Goal: Check status: Check status

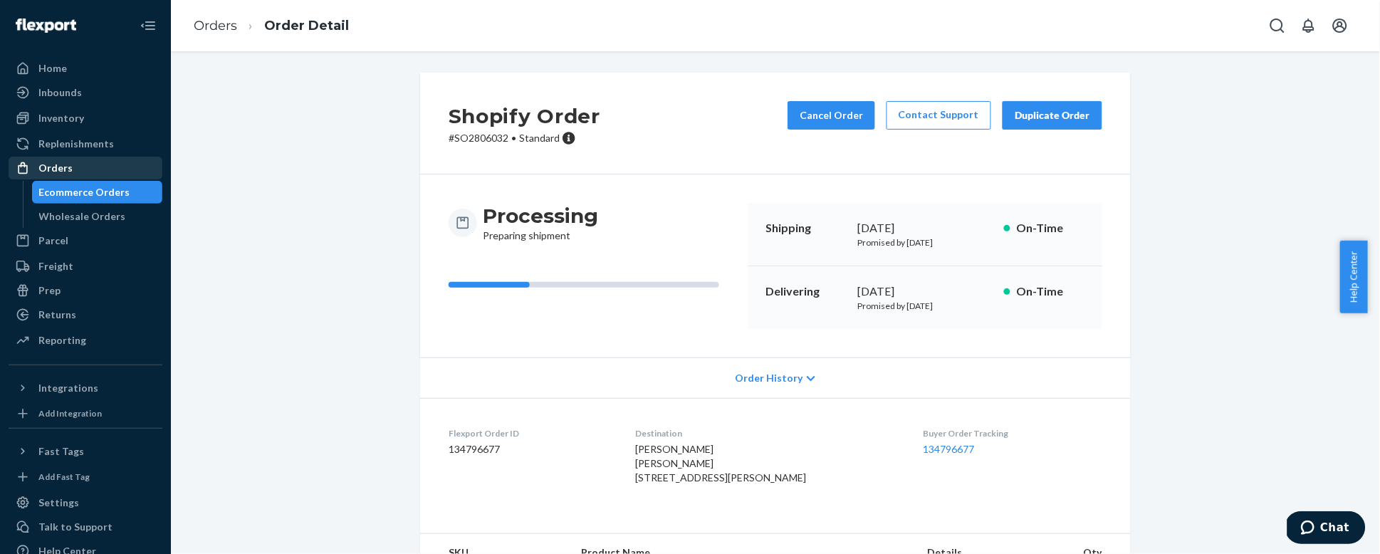
click at [41, 169] on div "Orders" at bounding box center [55, 168] width 34 height 14
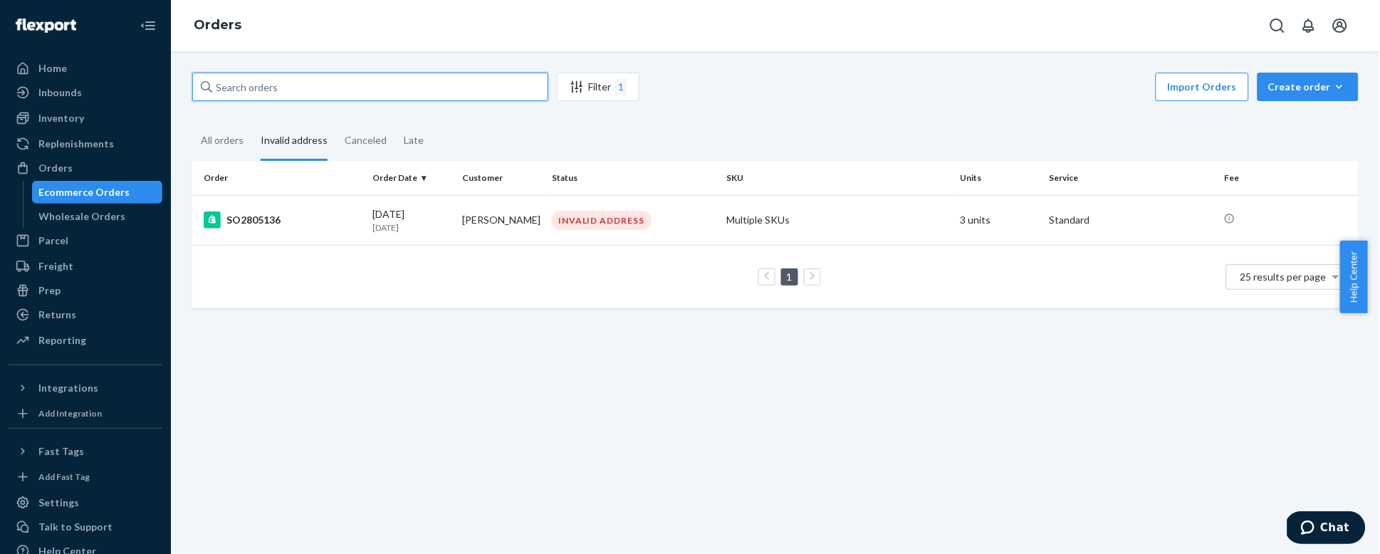
click at [335, 83] on input "text" at bounding box center [370, 87] width 356 height 28
click at [219, 128] on div "All orders" at bounding box center [222, 141] width 43 height 39
click at [192, 122] on input "All orders" at bounding box center [192, 122] width 0 height 0
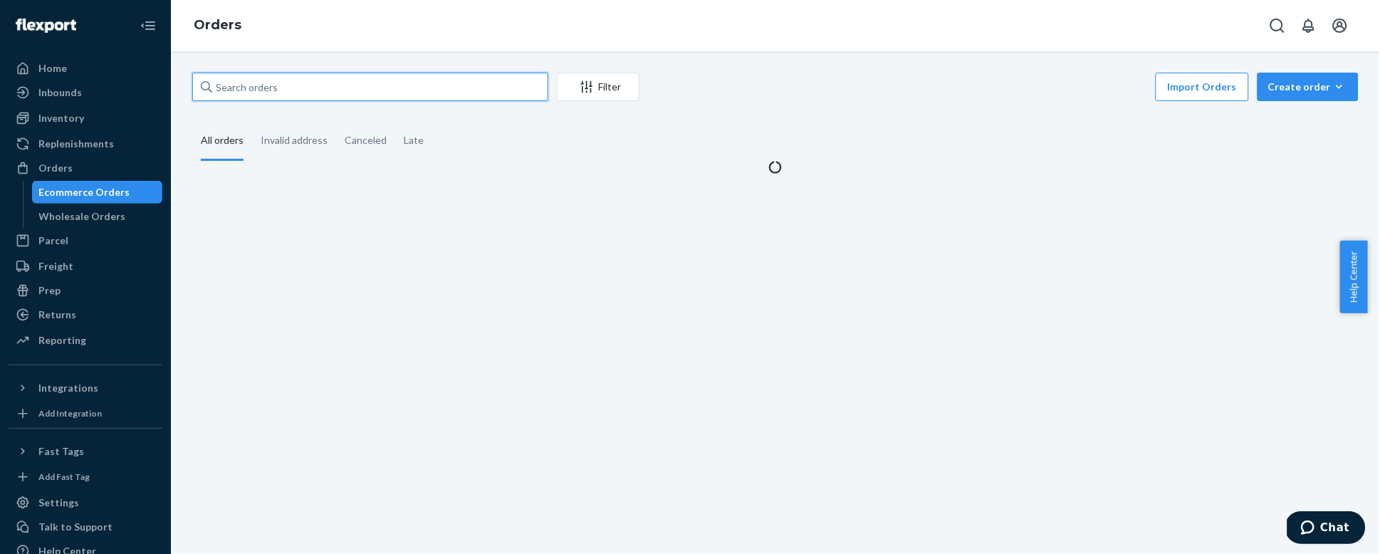
click at [273, 90] on input "text" at bounding box center [370, 87] width 356 height 28
paste input "SO2775820"
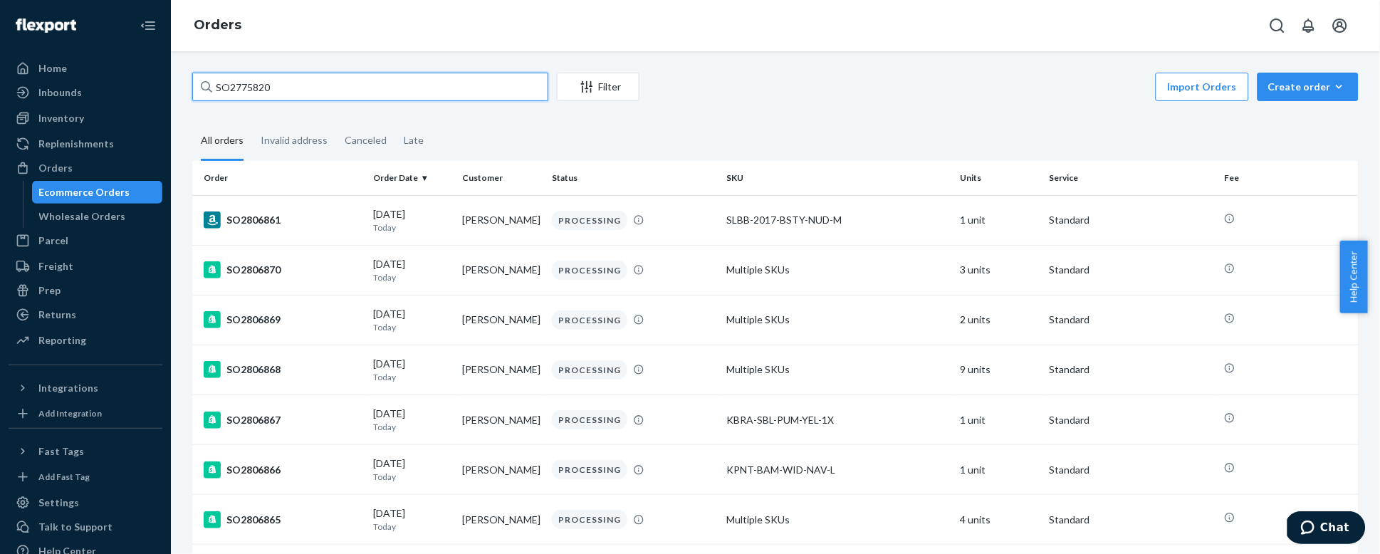
type input "SO2775820"
click at [282, 90] on input "SO2775820" at bounding box center [370, 87] width 356 height 28
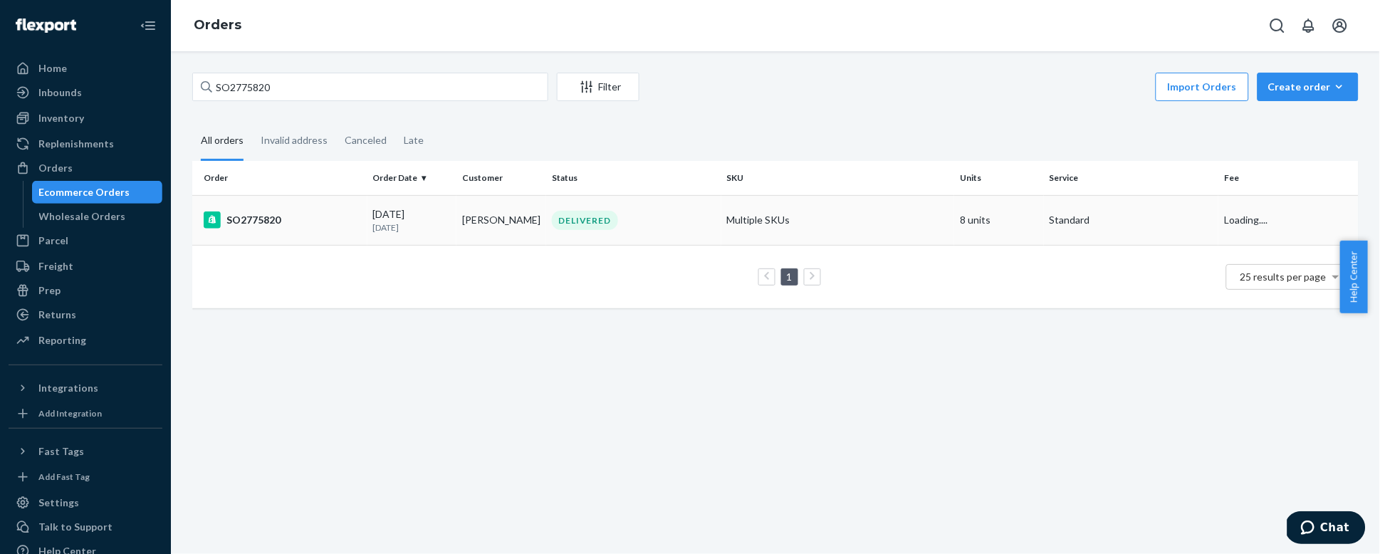
click at [325, 226] on div "SO2775820" at bounding box center [283, 220] width 158 height 17
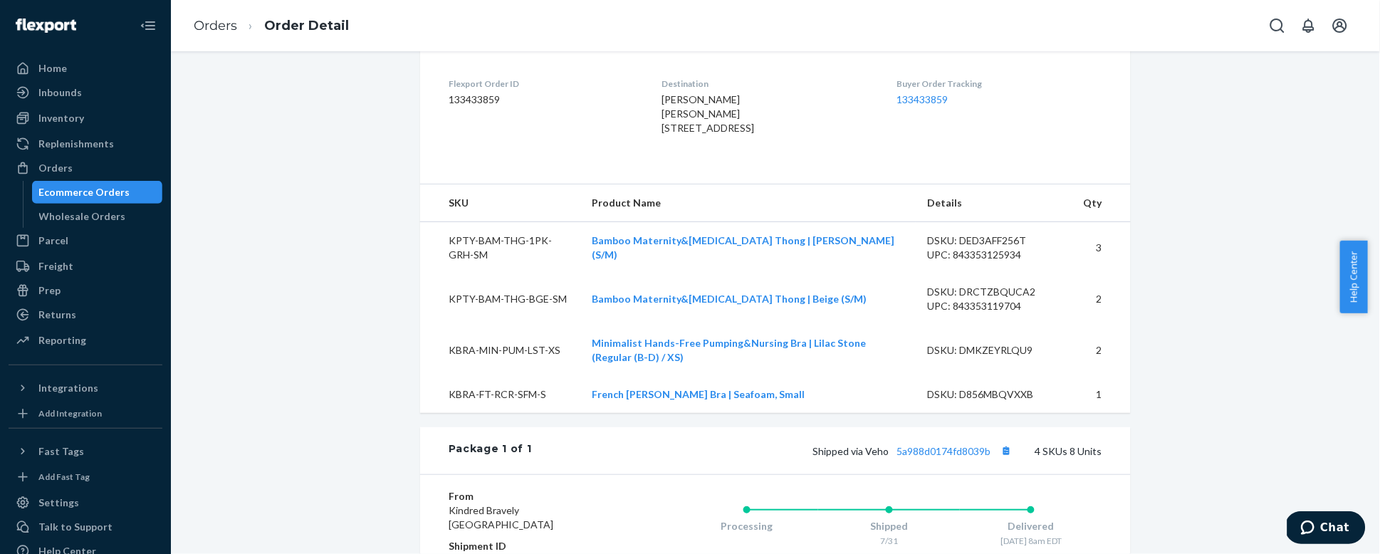
scroll to position [368, 0]
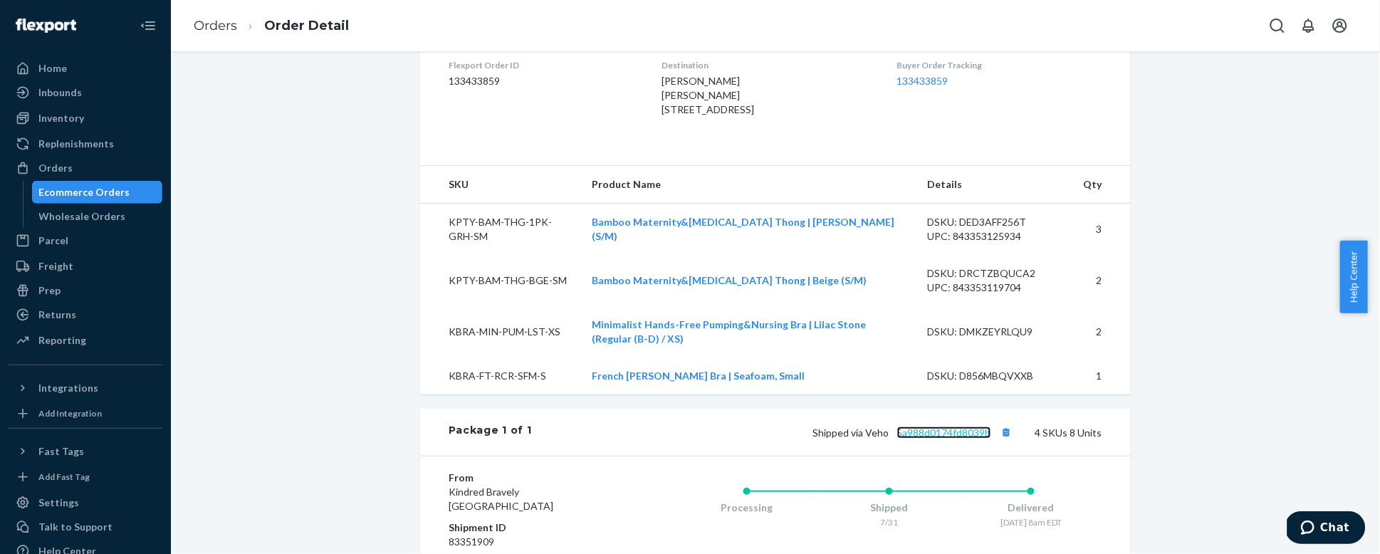
click at [921, 439] on link "5a988d0174fd8039b" at bounding box center [944, 433] width 94 height 12
click at [47, 170] on div "Orders" at bounding box center [55, 168] width 34 height 14
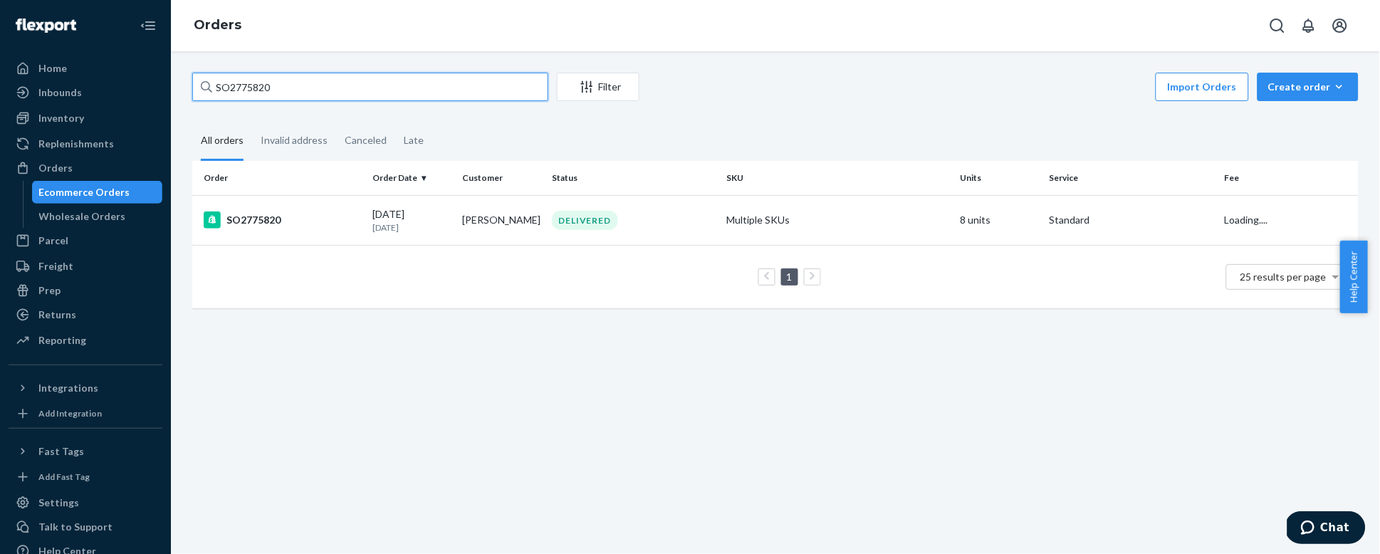
click at [281, 93] on input "SO2775820" at bounding box center [370, 87] width 356 height 28
